Goal: Information Seeking & Learning: Learn about a topic

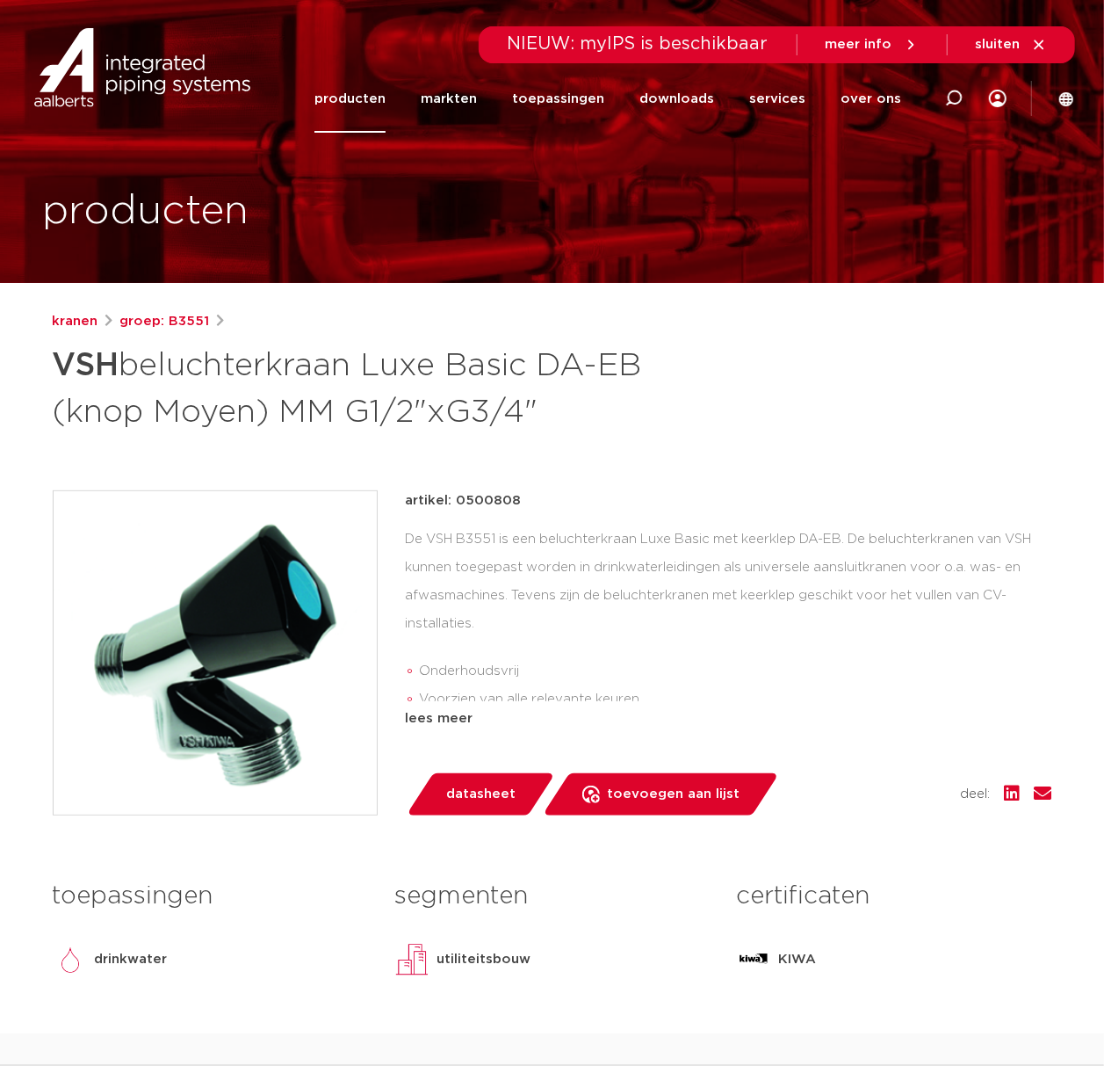
click at [833, 595] on div "De VSH B3551 is een beluchterkraan Luxe Basic met keerklep DA-EB. De beluchterk…" at bounding box center [729, 613] width 647 height 176
drag, startPoint x: 441, startPoint y: 489, endPoint x: 473, endPoint y: 489, distance: 31.6
click at [441, 490] on p "artikel: 0500808" at bounding box center [464, 500] width 116 height 21
click at [487, 503] on p "artikel: 0500808" at bounding box center [464, 500] width 116 height 21
